Goal: Task Accomplishment & Management: Complete application form

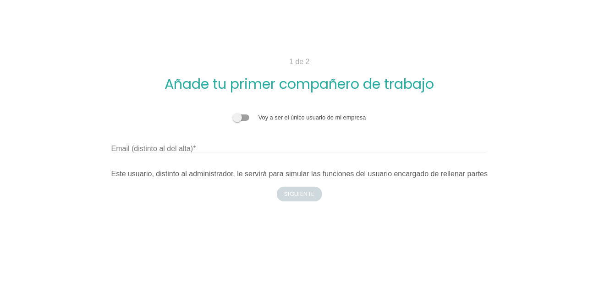
click at [241, 115] on span at bounding box center [241, 118] width 16 height 6
click at [233, 113] on input "checkbox" at bounding box center [233, 113] width 0 height 0
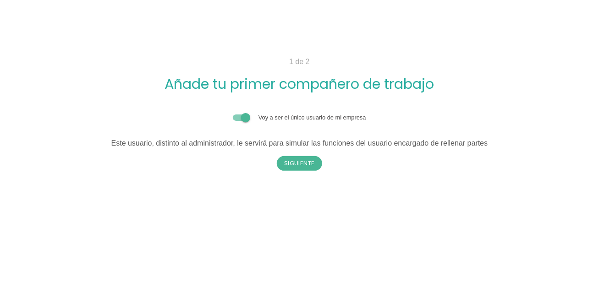
click at [242, 117] on span at bounding box center [241, 118] width 16 height 6
click at [233, 113] on input "checkbox" at bounding box center [233, 113] width 0 height 0
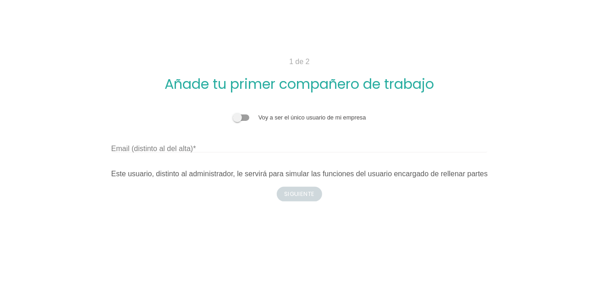
click at [242, 117] on span at bounding box center [241, 118] width 16 height 6
click at [233, 113] on input "checkbox" at bounding box center [233, 113] width 0 height 0
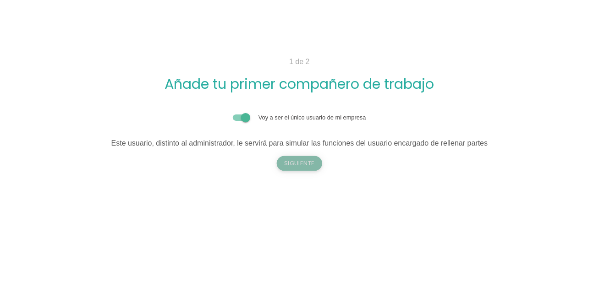
click at [299, 163] on button "Siguiente" at bounding box center [300, 163] width 46 height 15
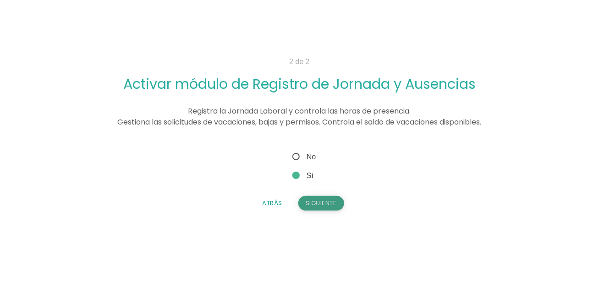
click at [317, 205] on button "Siguiente" at bounding box center [321, 203] width 46 height 15
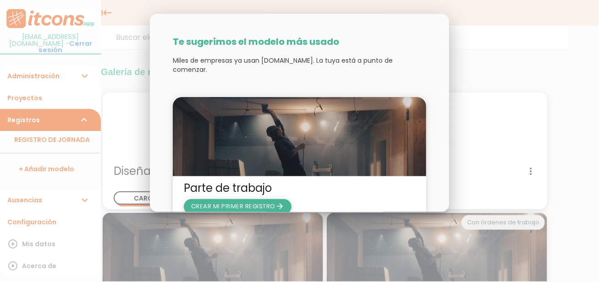
click at [253, 202] on span "CREAR MI PRIMER REGISTRO arrow_forward" at bounding box center [237, 206] width 93 height 9
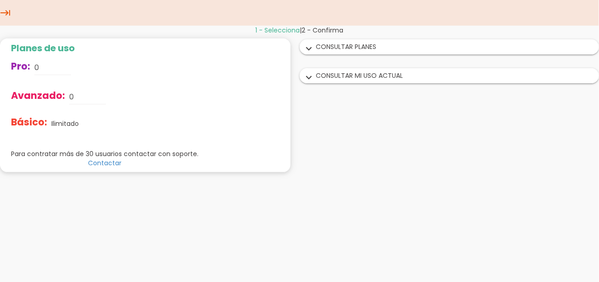
click at [6, 12] on icon "keyboard_tab" at bounding box center [5, 13] width 11 height 26
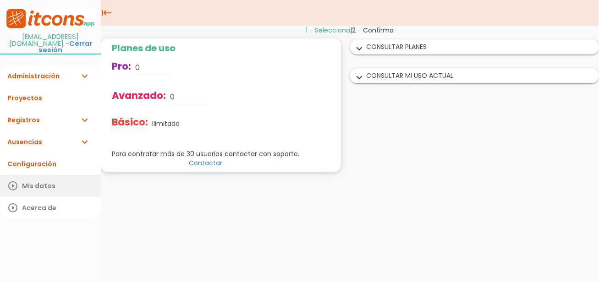
click at [49, 179] on link "play_circle_outline Mis datos" at bounding box center [50, 186] width 101 height 22
